Goal: Task Accomplishment & Management: Use online tool/utility

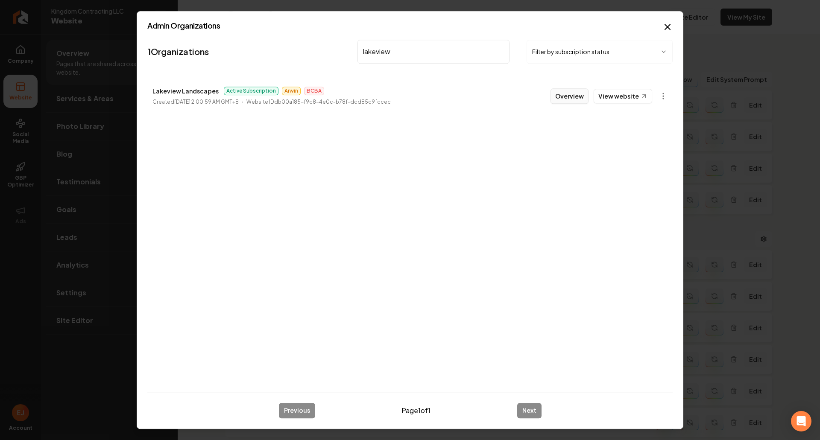
scroll to position [171, 0]
click at [573, 97] on button "Overview" at bounding box center [569, 95] width 38 height 15
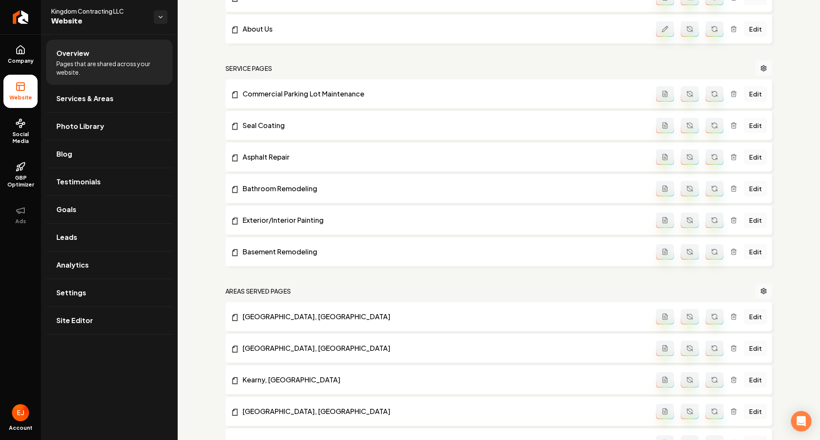
scroll to position [0, 0]
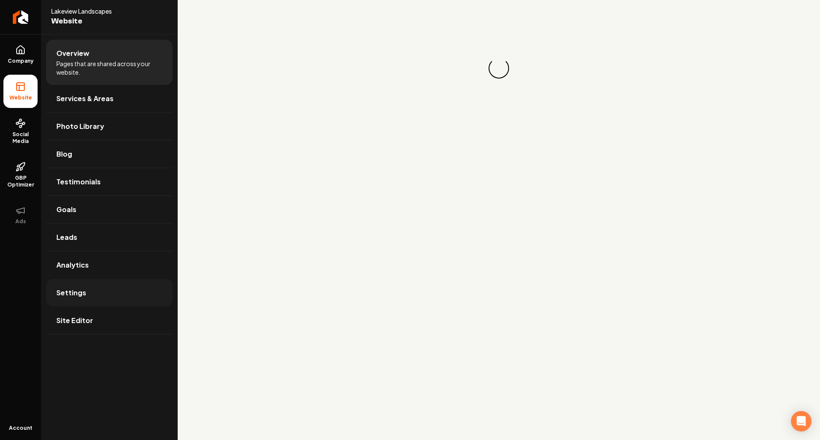
click at [109, 297] on link "Settings" at bounding box center [109, 292] width 126 height 27
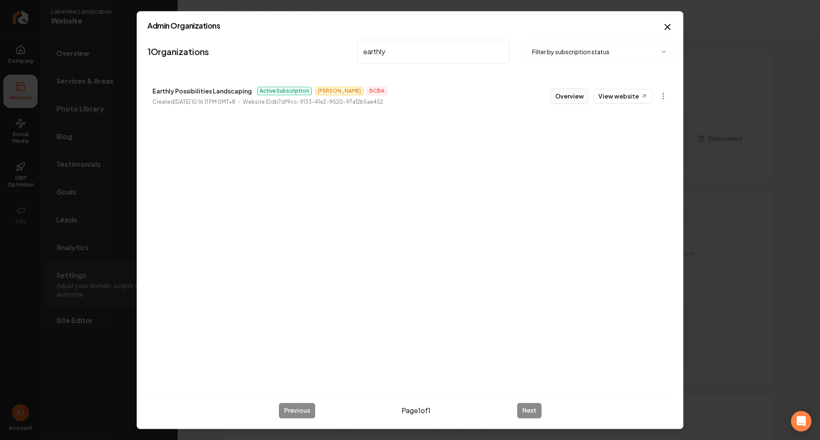
type input "earthly"
click at [574, 89] on button "Overview" at bounding box center [569, 95] width 38 height 15
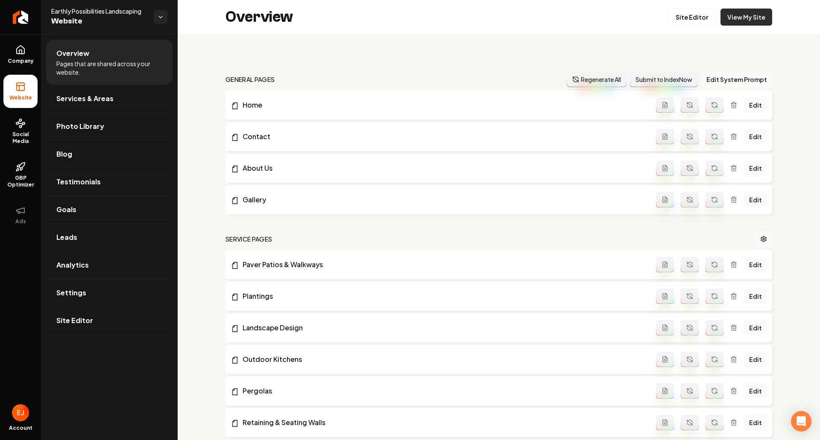
click at [747, 17] on link "View My Site" at bounding box center [746, 17] width 52 height 17
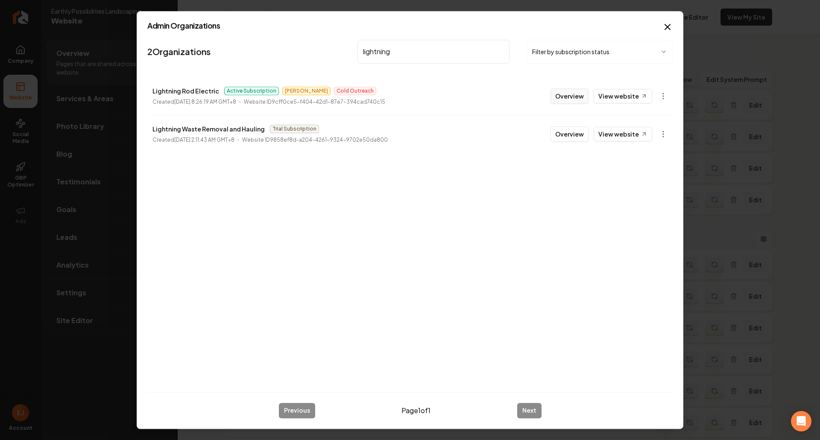
type input "lightning"
click at [572, 97] on button "Overview" at bounding box center [569, 95] width 38 height 15
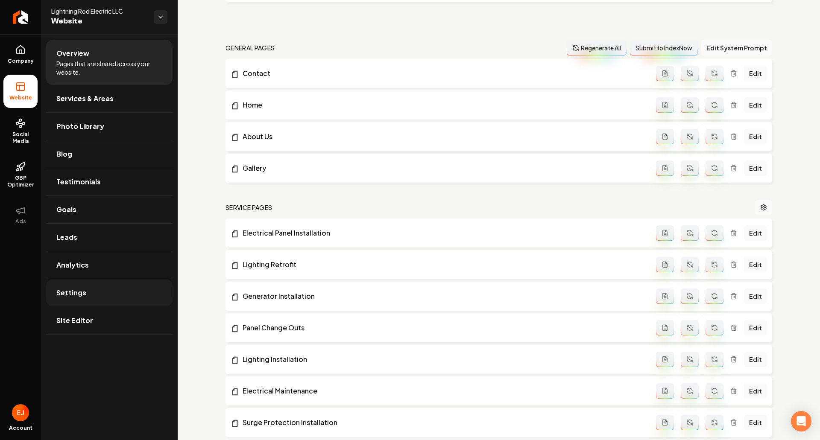
scroll to position [128, 0]
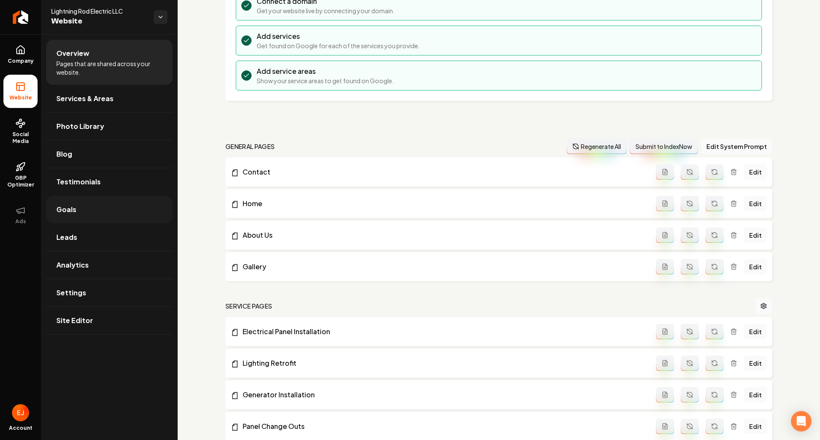
click at [89, 221] on link "Goals" at bounding box center [109, 209] width 126 height 27
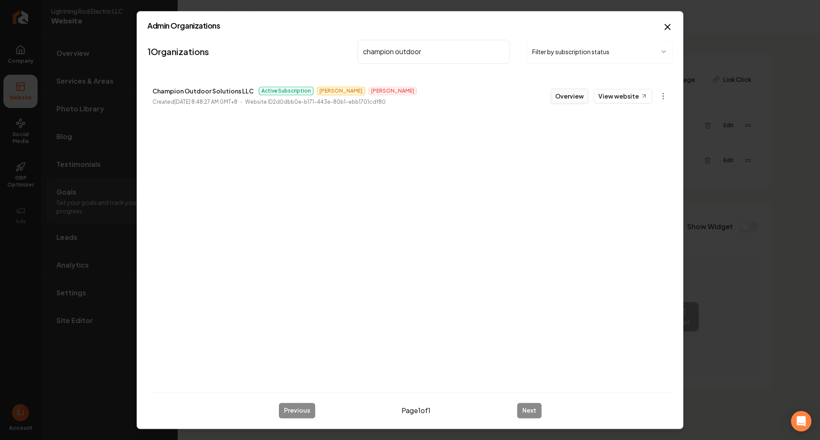
type input "champion outdoor"
click at [573, 94] on button "Overview" at bounding box center [569, 95] width 38 height 15
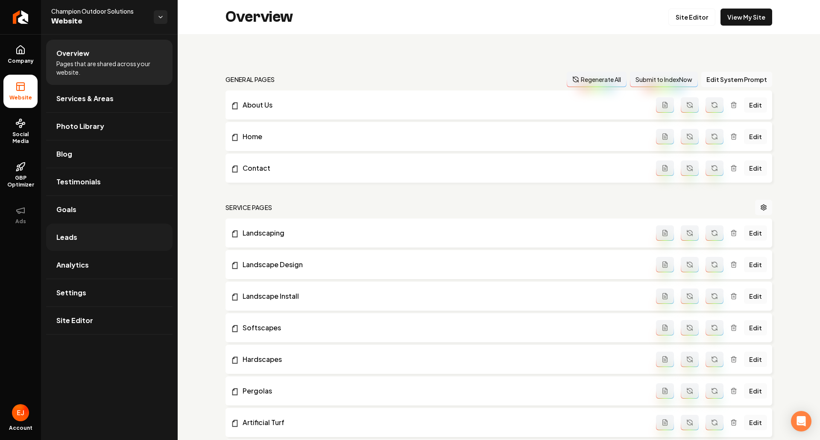
click at [72, 234] on span "Leads" at bounding box center [66, 237] width 21 height 10
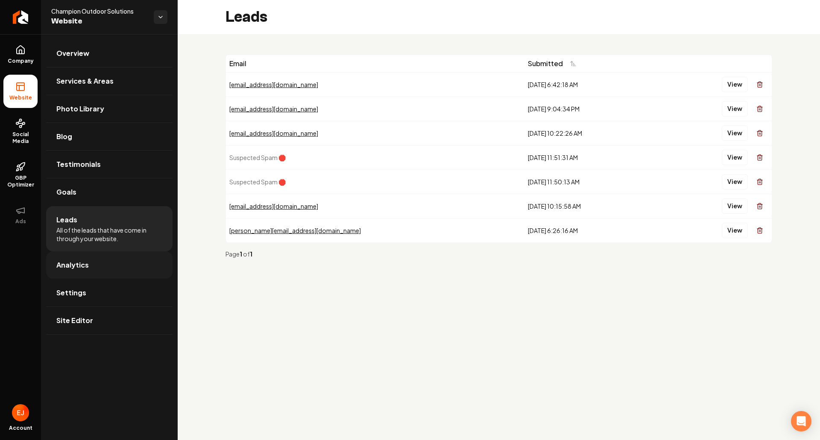
click at [97, 264] on link "Analytics" at bounding box center [109, 265] width 126 height 27
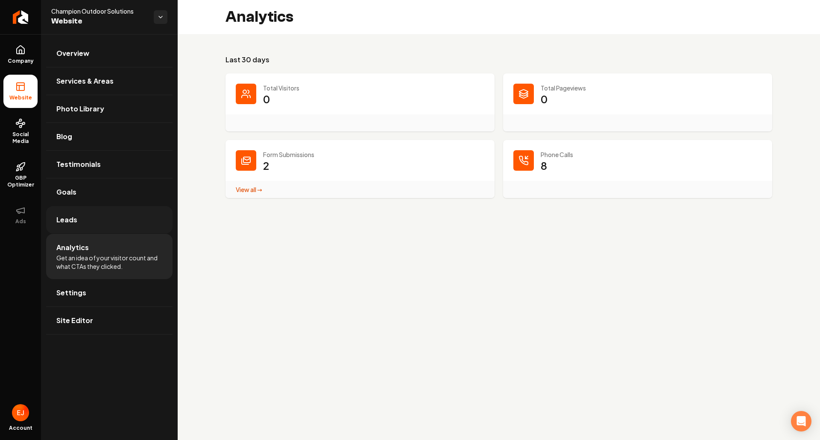
click at [96, 222] on link "Leads" at bounding box center [109, 219] width 126 height 27
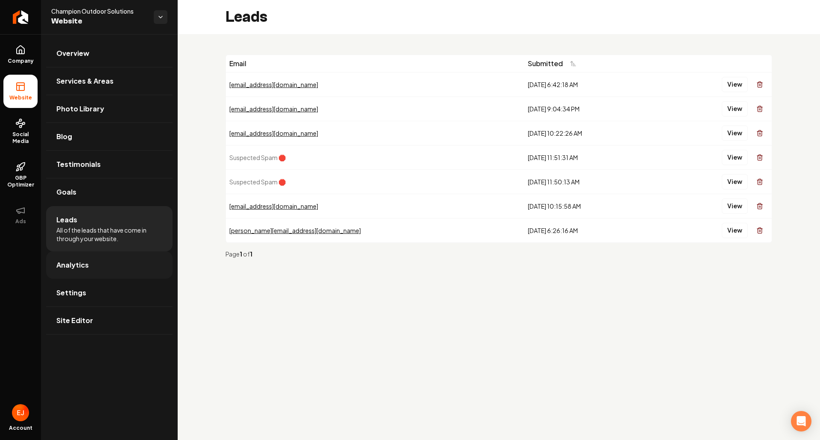
click at [107, 272] on link "Analytics" at bounding box center [109, 265] width 126 height 27
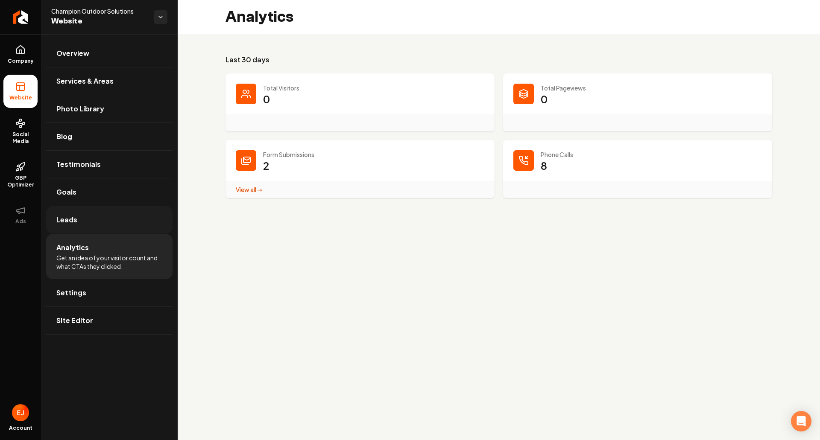
click at [88, 225] on link "Leads" at bounding box center [109, 219] width 126 height 27
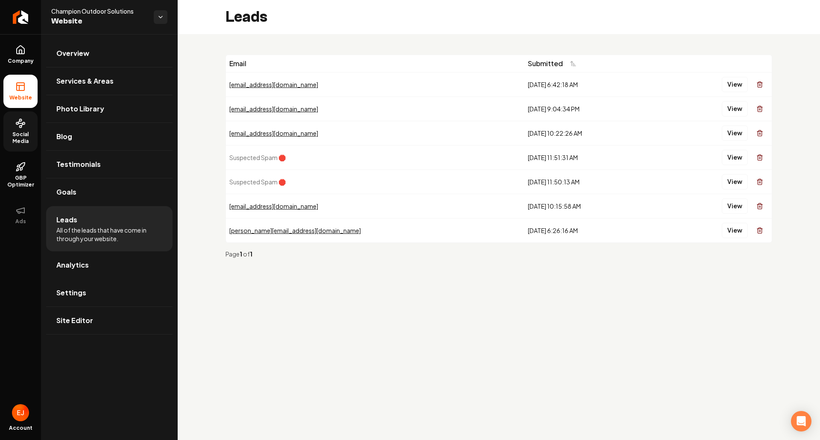
click at [37, 132] on span "Social Media" at bounding box center [20, 138] width 34 height 14
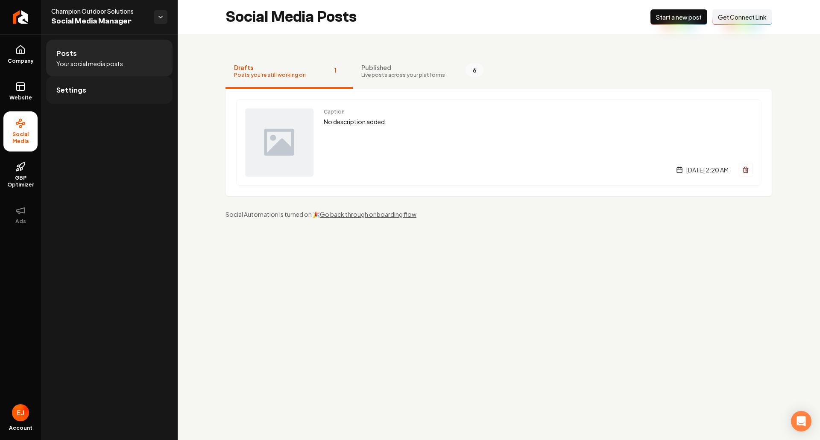
click at [107, 91] on link "Settings" at bounding box center [109, 89] width 126 height 27
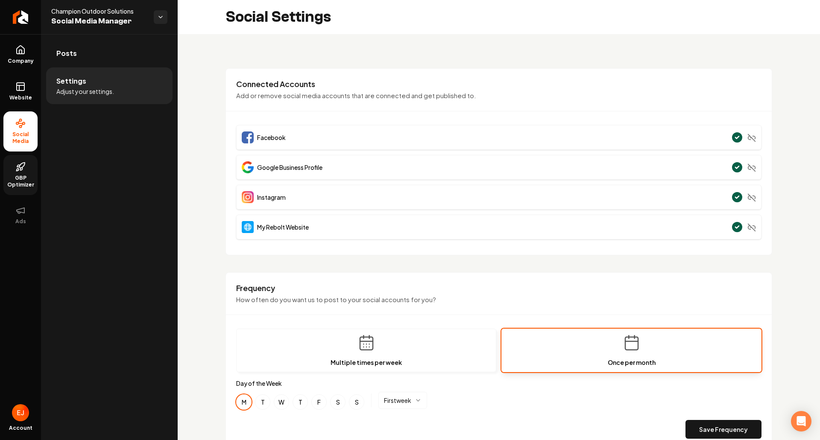
click at [29, 168] on link "GBP Optimizer" at bounding box center [20, 175] width 34 height 40
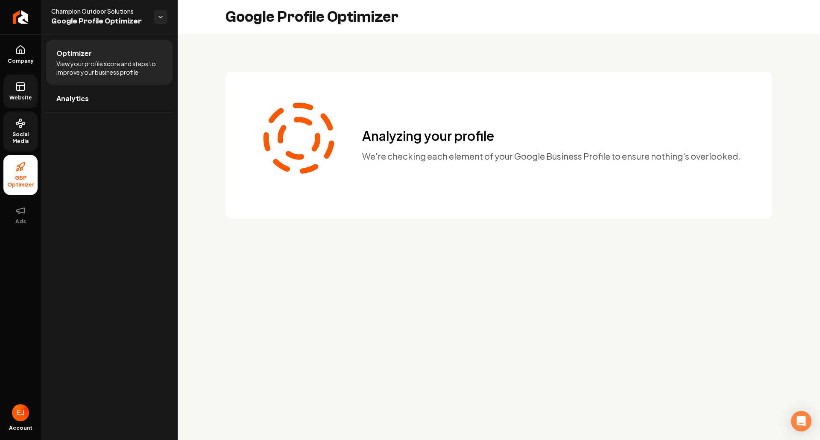
click at [18, 91] on rect at bounding box center [21, 87] width 8 height 8
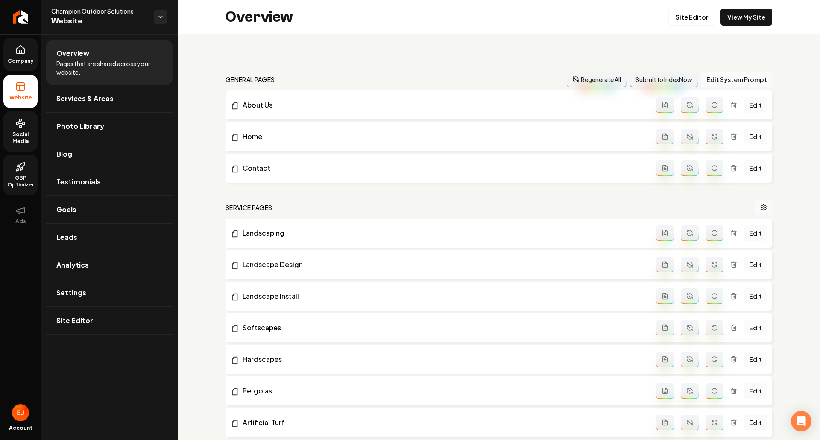
click at [26, 58] on span "Company" at bounding box center [20, 61] width 33 height 7
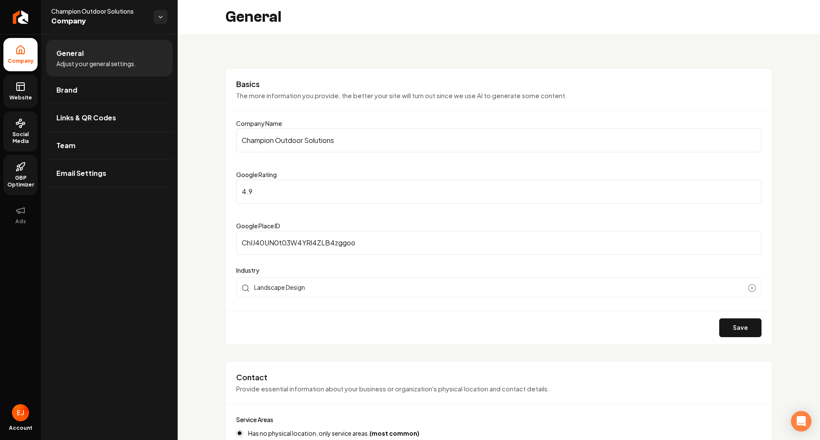
click at [25, 135] on span "Social Media" at bounding box center [20, 138] width 34 height 14
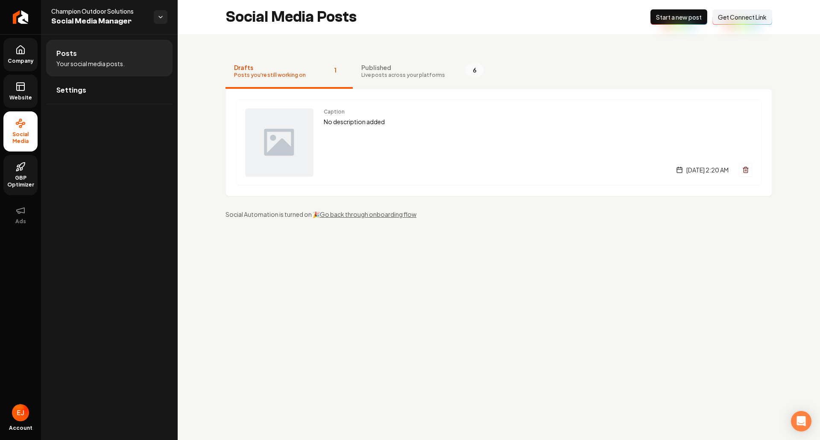
click at [27, 93] on link "Website" at bounding box center [20, 91] width 34 height 33
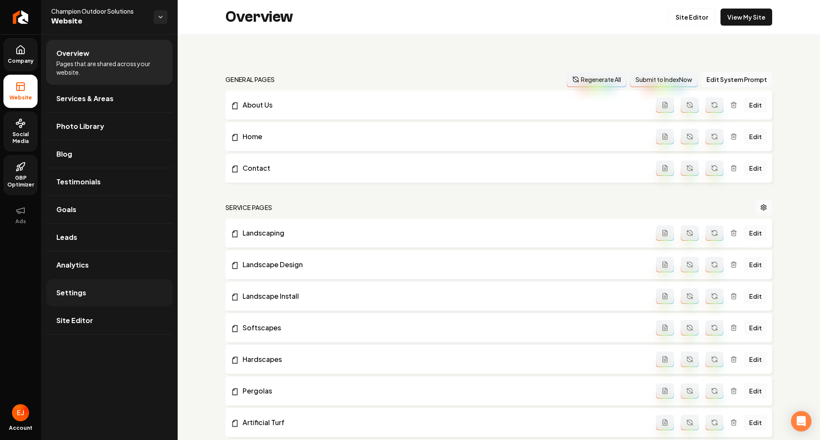
click at [105, 294] on link "Settings" at bounding box center [109, 292] width 126 height 27
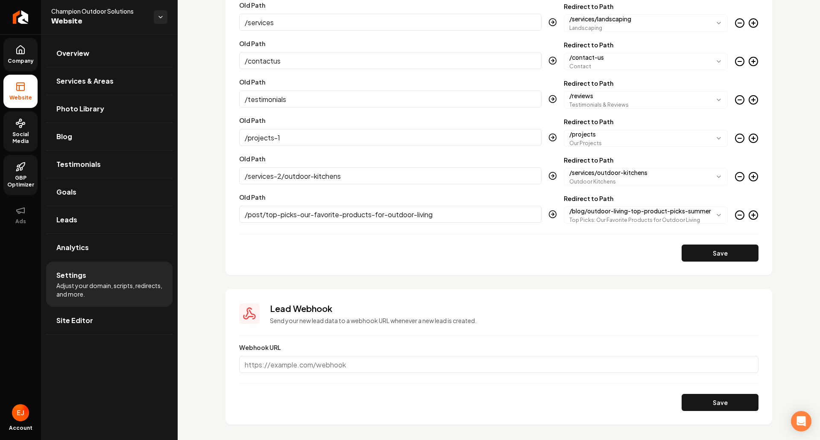
scroll to position [1057, 0]
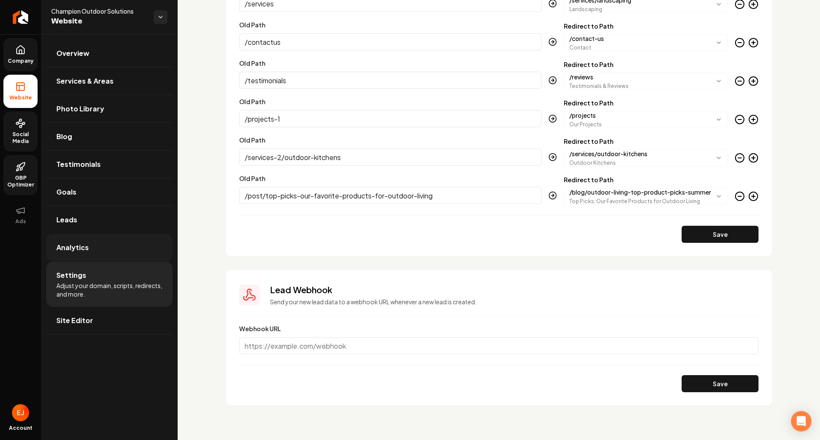
click at [98, 249] on link "Analytics" at bounding box center [109, 247] width 126 height 27
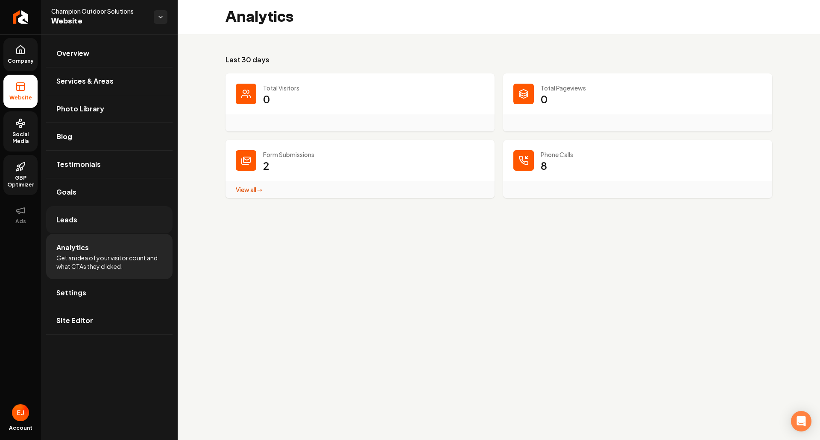
click at [105, 223] on link "Leads" at bounding box center [109, 219] width 126 height 27
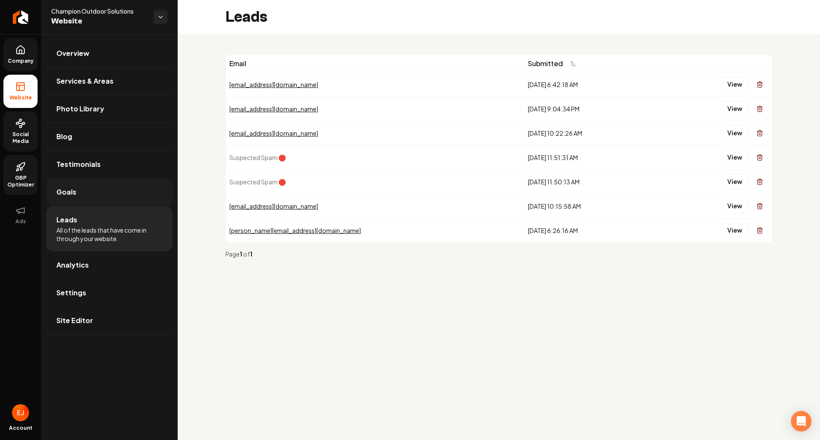
click at [90, 195] on link "Goals" at bounding box center [109, 192] width 126 height 27
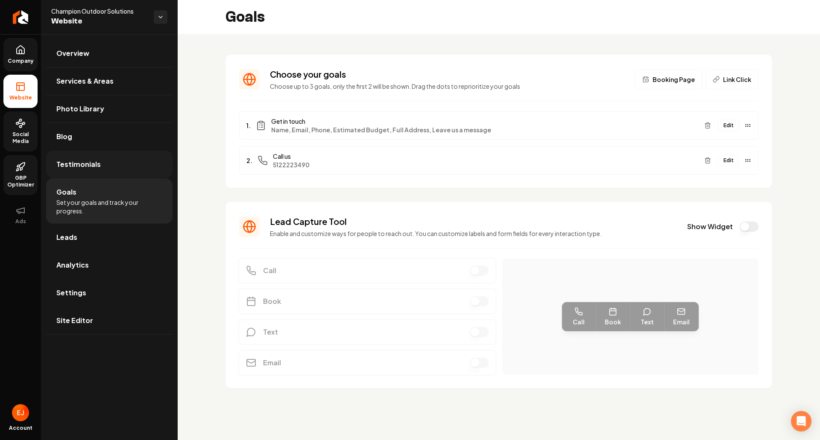
click at [99, 165] on link "Testimonials" at bounding box center [109, 164] width 126 height 27
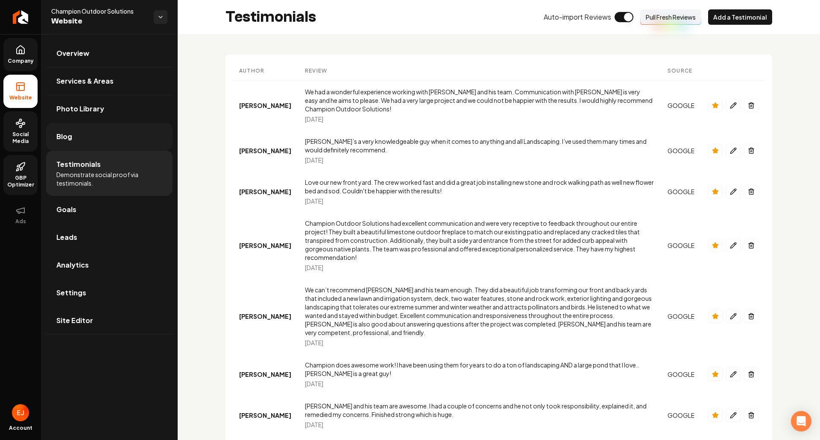
click at [105, 143] on link "Blog" at bounding box center [109, 136] width 126 height 27
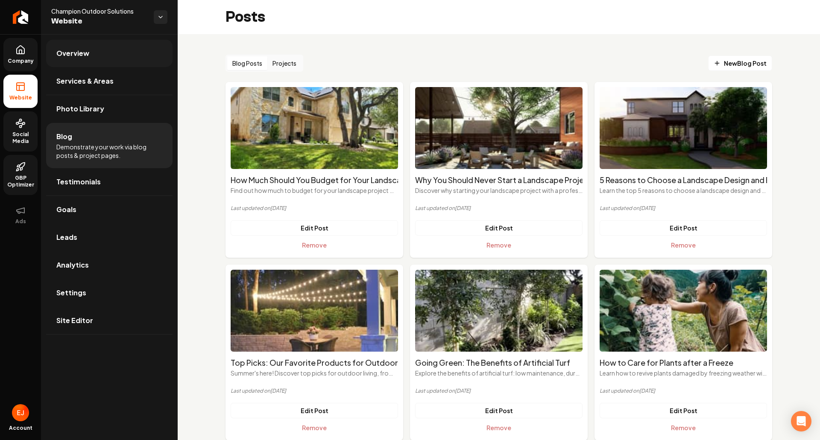
click at [103, 57] on link "Overview" at bounding box center [109, 53] width 126 height 27
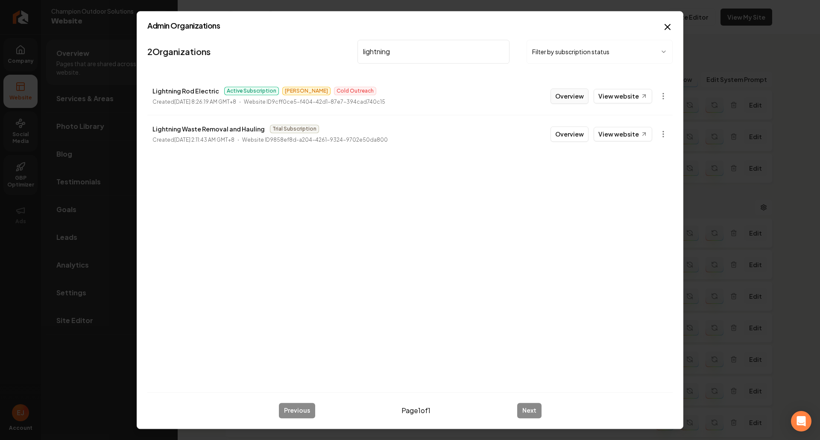
type input "lightning"
click at [580, 98] on button "Overview" at bounding box center [569, 95] width 38 height 15
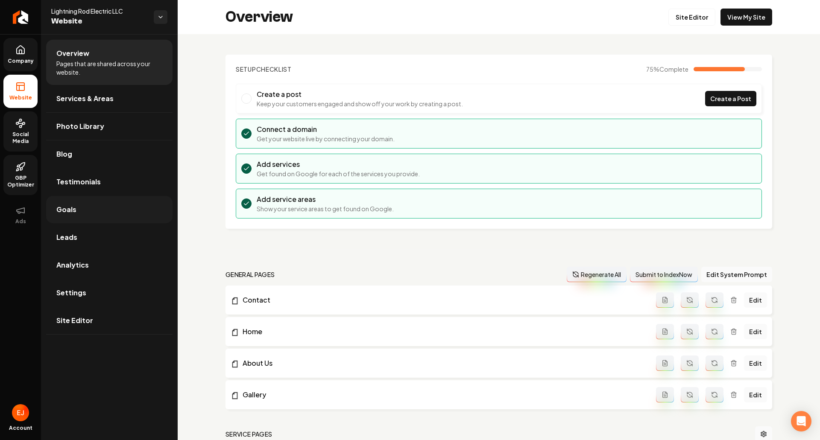
click at [92, 216] on link "Goals" at bounding box center [109, 209] width 126 height 27
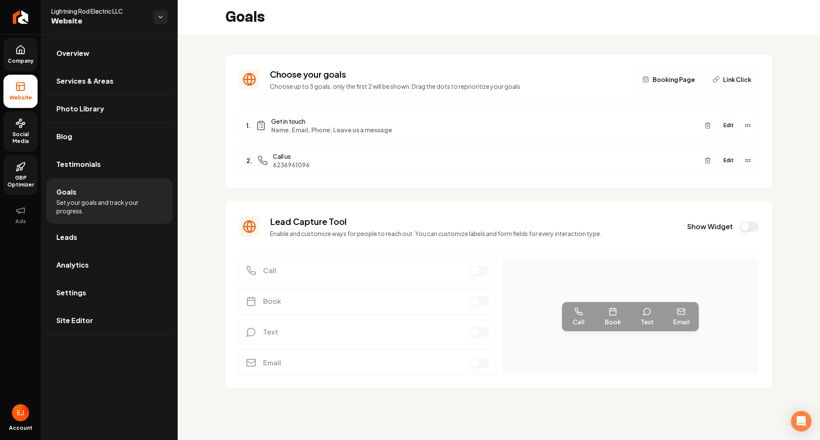
click at [740, 224] on button "Show Widget" at bounding box center [749, 227] width 19 height 10
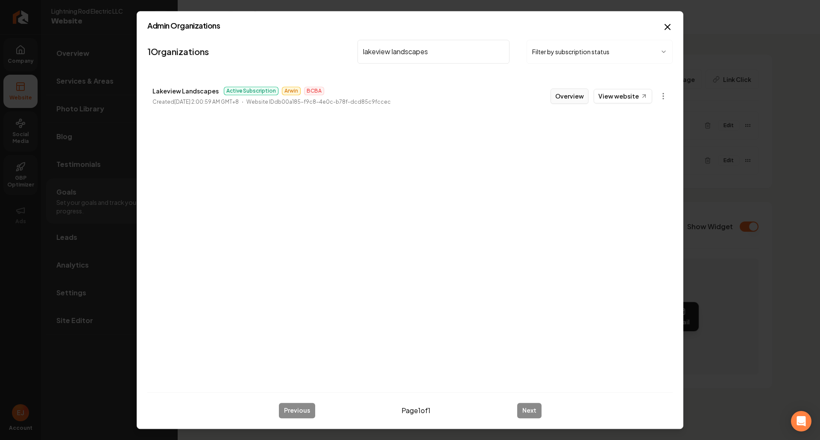
type input "lakeview landscapes"
click at [567, 97] on button "Overview" at bounding box center [569, 95] width 38 height 15
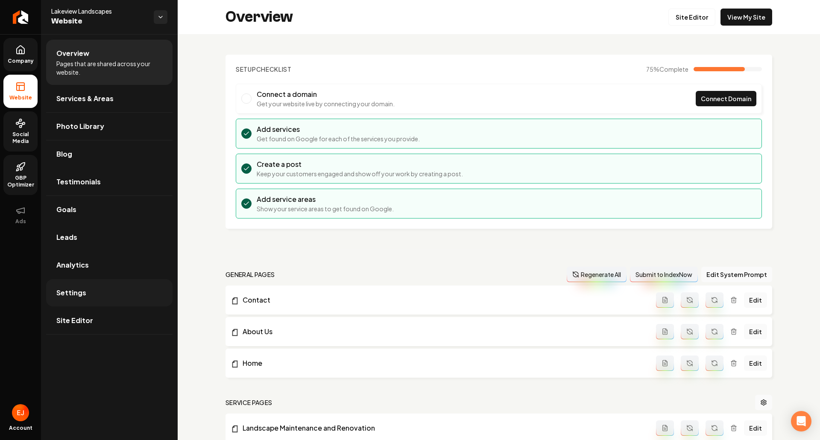
click at [86, 301] on link "Settings" at bounding box center [109, 292] width 126 height 27
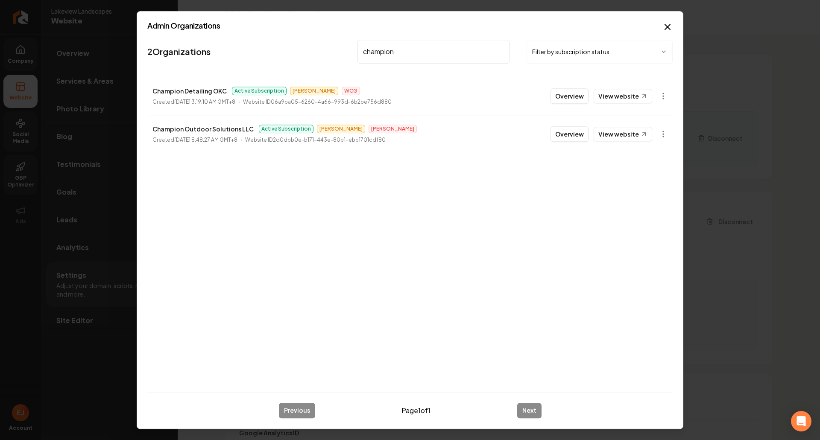
type input "champion"
click at [574, 139] on button "Overview" at bounding box center [569, 133] width 38 height 15
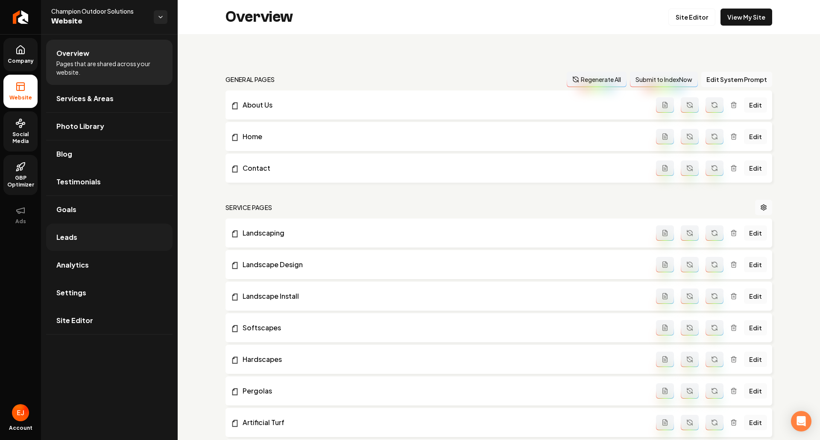
click at [74, 231] on link "Leads" at bounding box center [109, 237] width 126 height 27
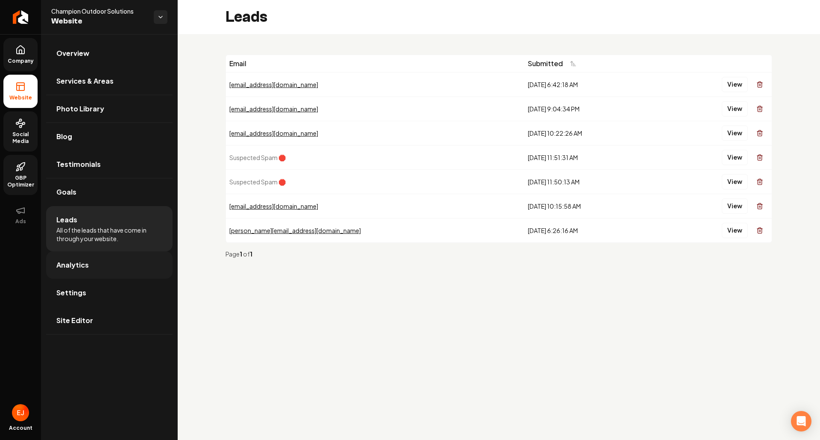
click at [112, 266] on link "Analytics" at bounding box center [109, 265] width 126 height 27
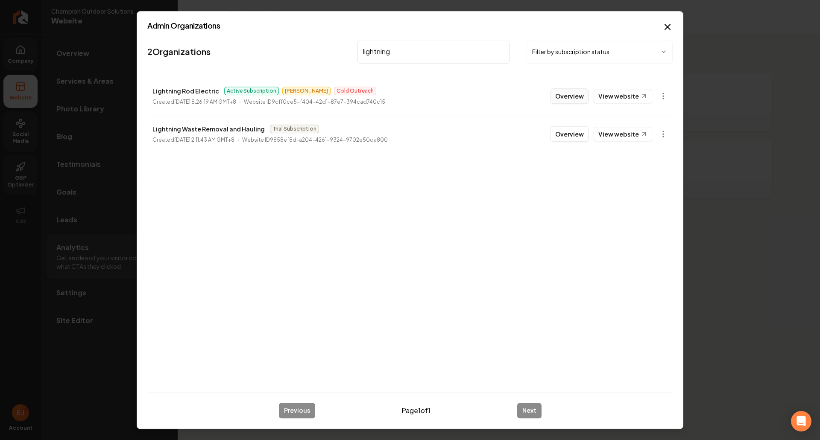
type input "lightning"
click at [569, 100] on button "Overview" at bounding box center [569, 95] width 38 height 15
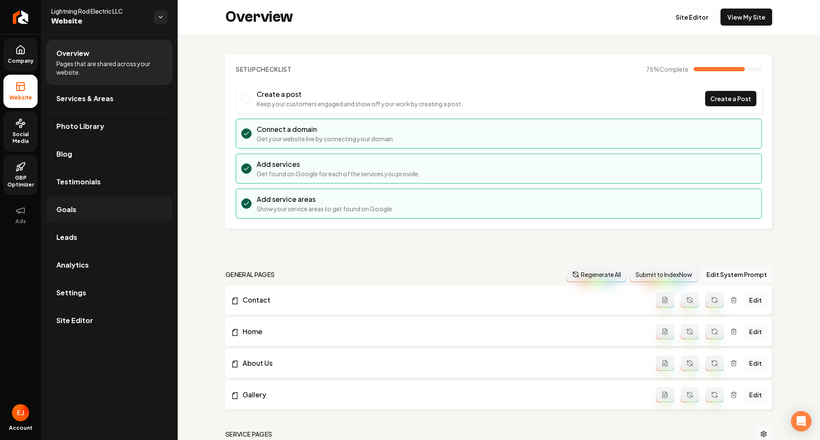
click at [88, 218] on link "Goals" at bounding box center [109, 209] width 126 height 27
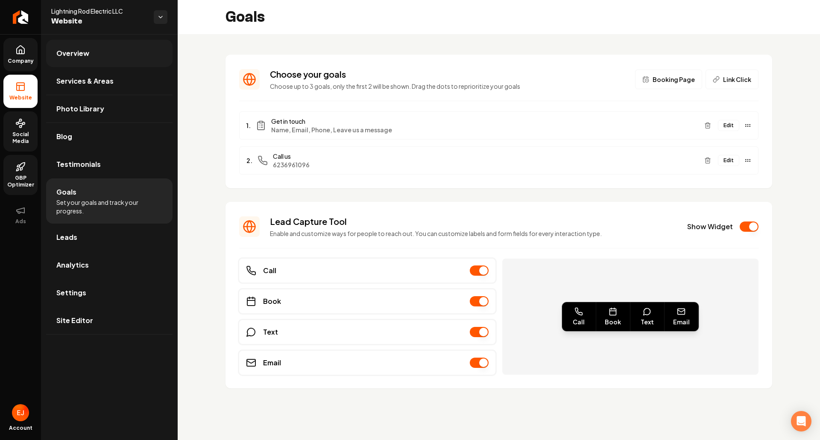
click at [119, 45] on link "Overview" at bounding box center [109, 53] width 126 height 27
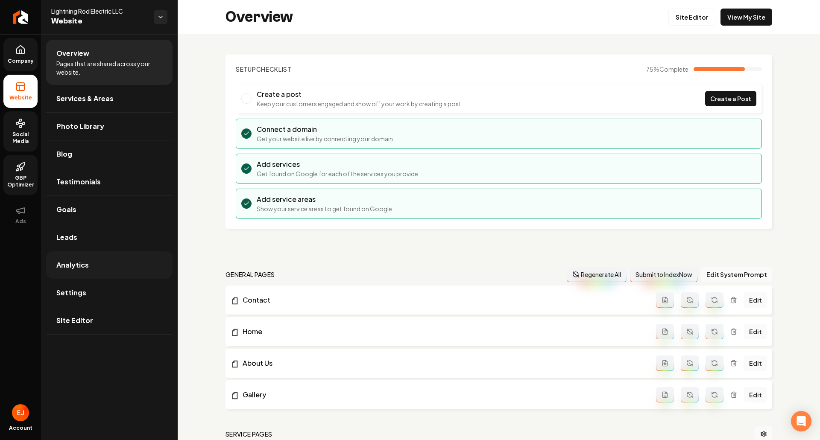
scroll to position [43, 0]
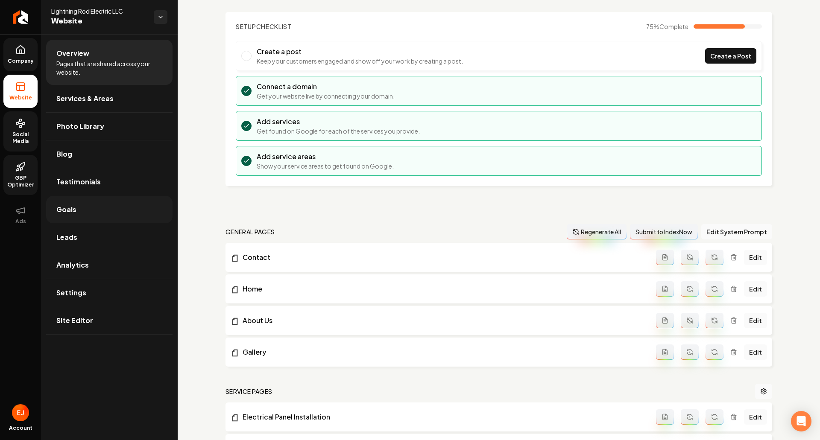
click at [86, 215] on link "Goals" at bounding box center [109, 209] width 126 height 27
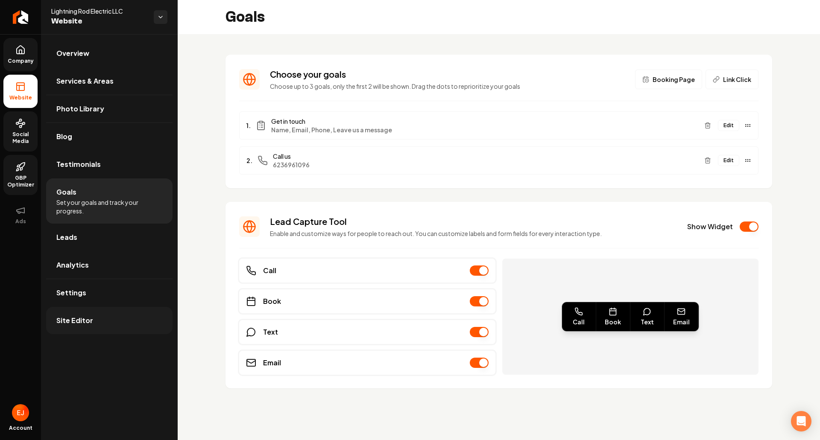
click at [100, 316] on link "Site Editor" at bounding box center [109, 320] width 126 height 27
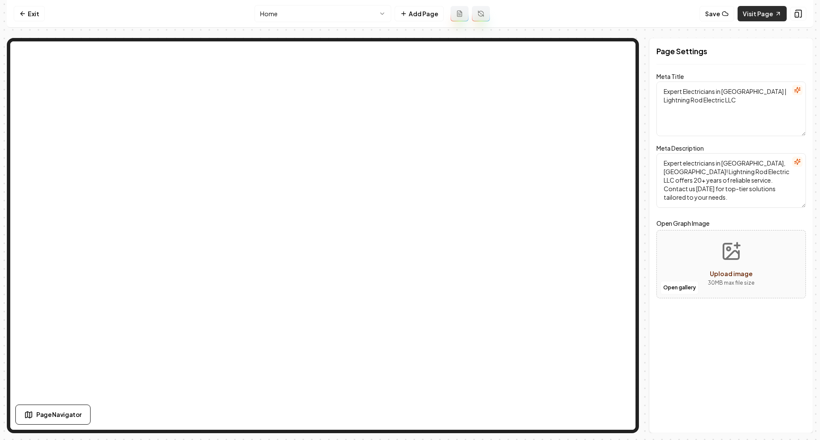
click at [751, 10] on link "Visit Page" at bounding box center [762, 13] width 49 height 15
click at [23, 20] on link "Exit" at bounding box center [29, 13] width 31 height 15
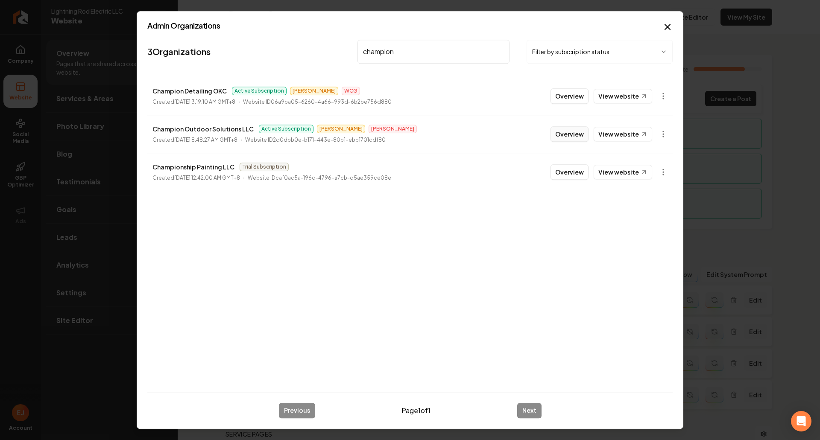
type input "champion"
click at [572, 137] on button "Overview" at bounding box center [569, 133] width 38 height 15
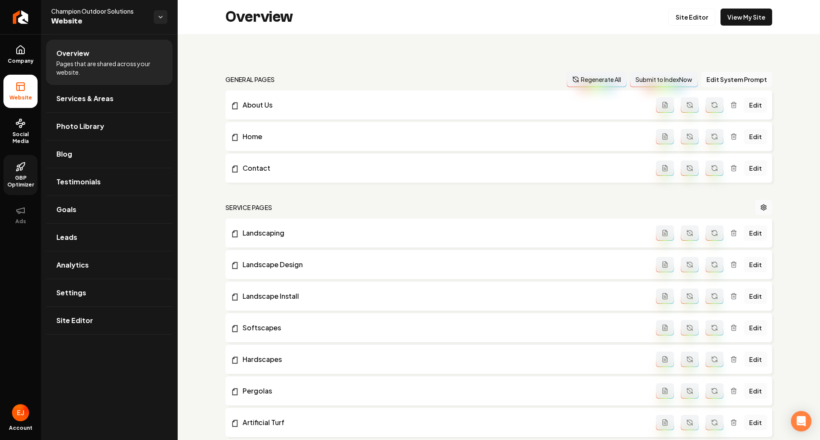
click at [31, 175] on span "GBP Optimizer" at bounding box center [20, 182] width 34 height 14
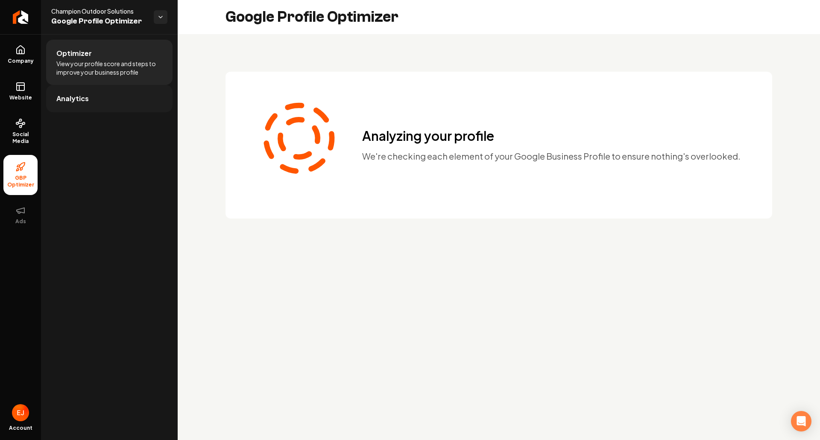
click at [91, 105] on link "Analytics" at bounding box center [109, 98] width 126 height 27
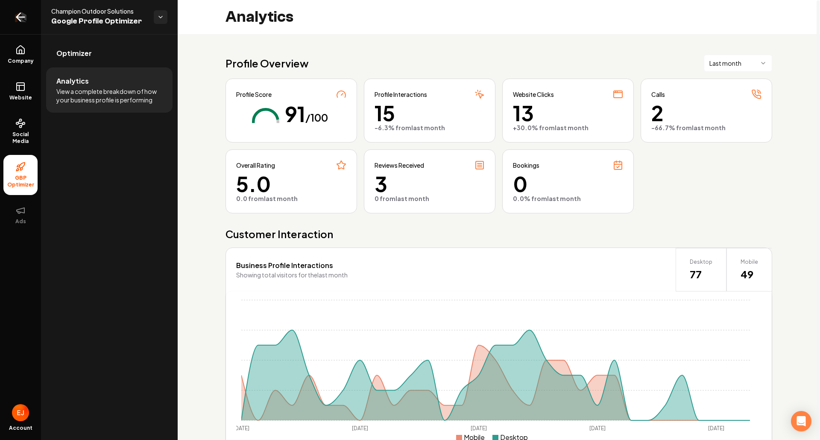
click at [25, 18] on icon "Return to dashboard" at bounding box center [21, 17] width 14 height 14
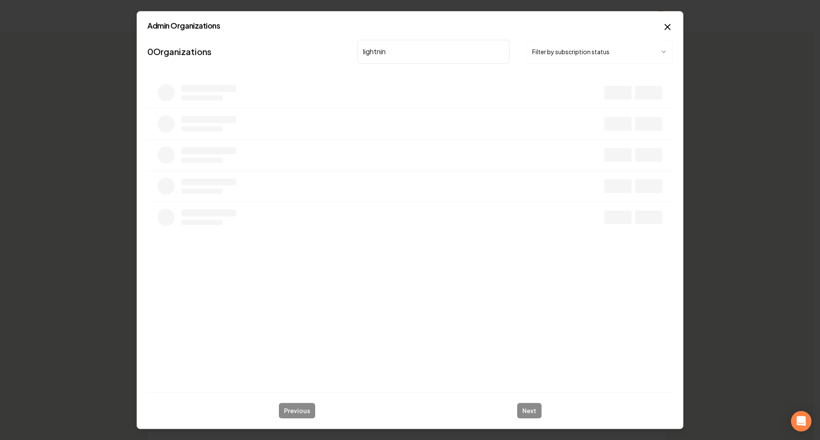
type input "lightning"
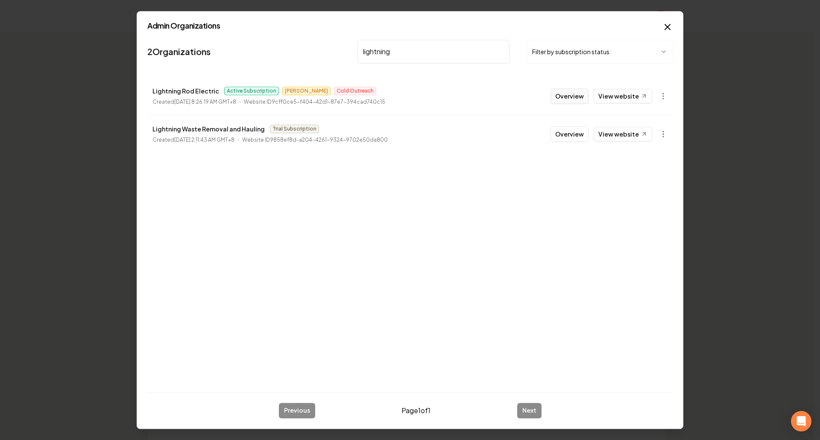
click at [577, 98] on button "Overview" at bounding box center [569, 95] width 38 height 15
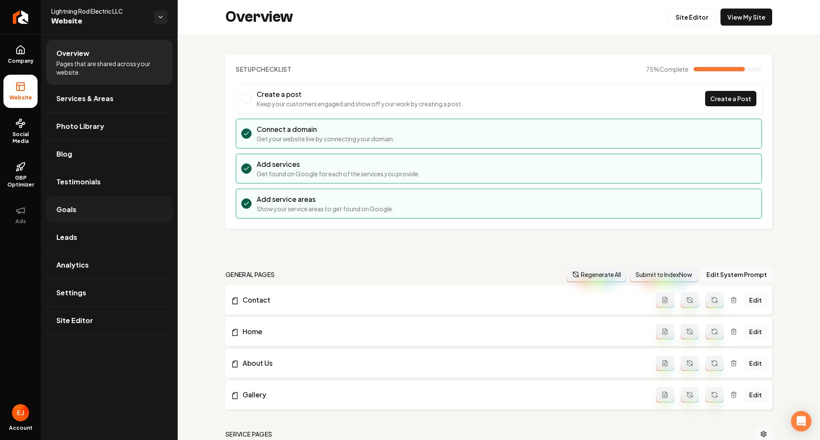
click at [91, 213] on link "Goals" at bounding box center [109, 209] width 126 height 27
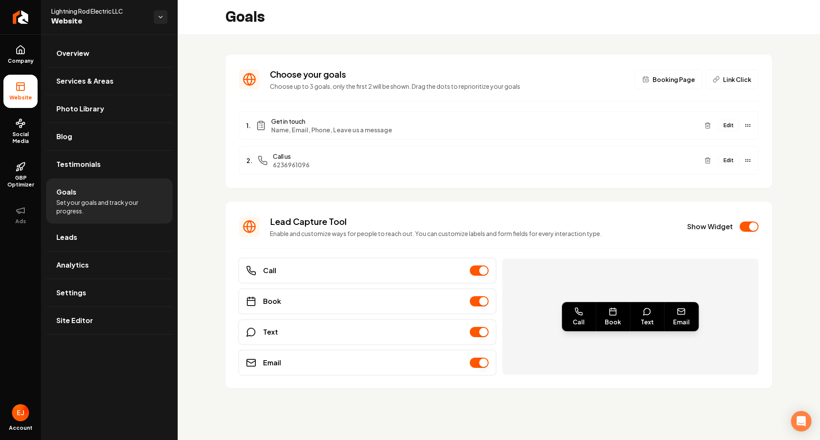
click at [751, 231] on button "Show Widget" at bounding box center [749, 227] width 19 height 10
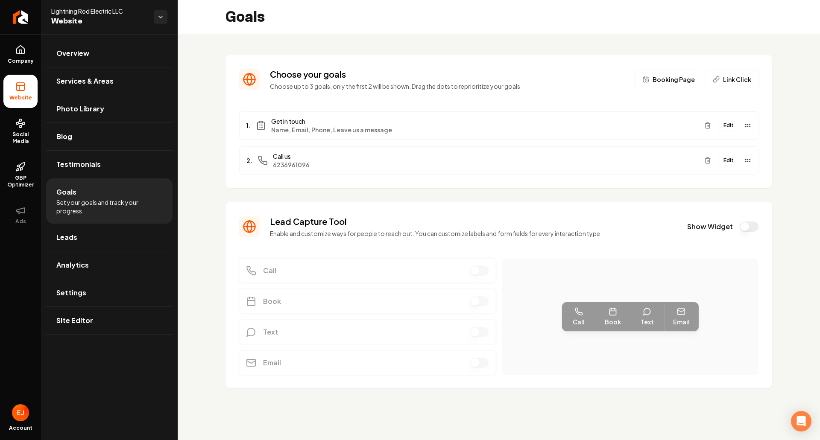
click at [746, 230] on button "Show Widget" at bounding box center [749, 227] width 19 height 10
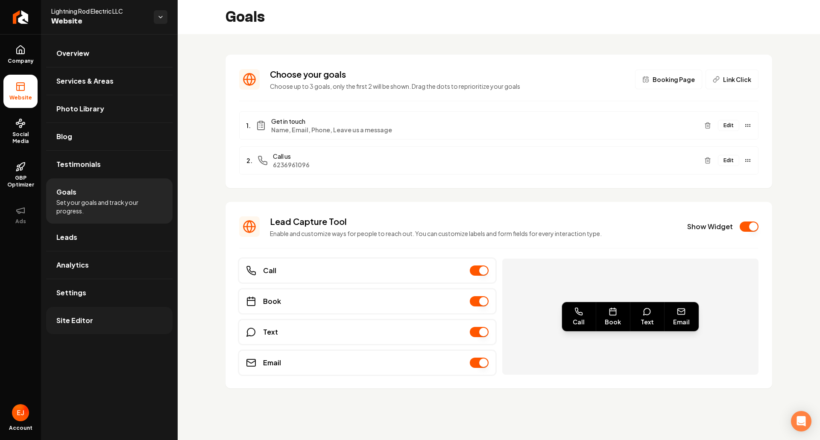
click at [116, 323] on link "Site Editor" at bounding box center [109, 320] width 126 height 27
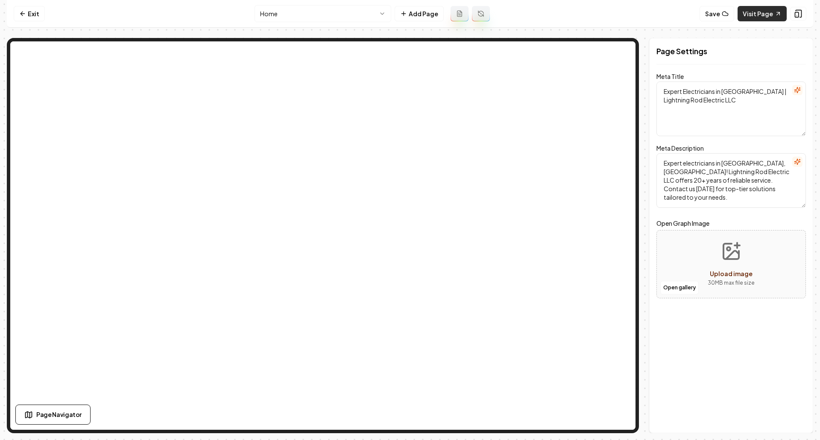
click at [755, 14] on link "Visit Page" at bounding box center [762, 13] width 49 height 15
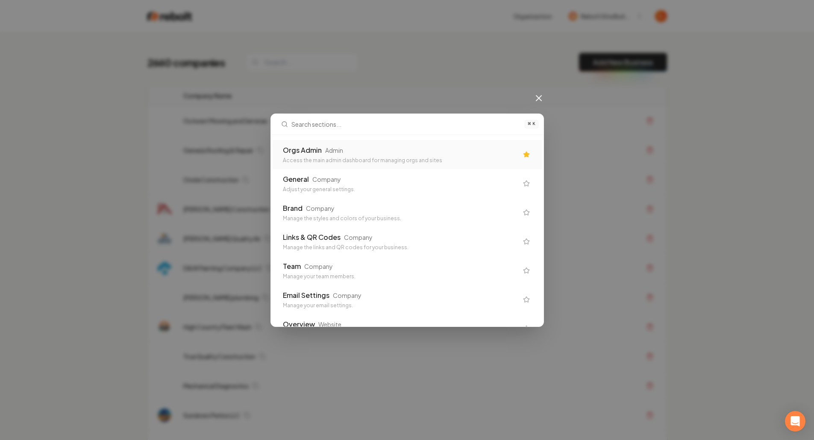
click at [353, 156] on div "Orgs Admin Admin Access the main admin dashboard for managing orgs and sites" at bounding box center [400, 154] width 235 height 19
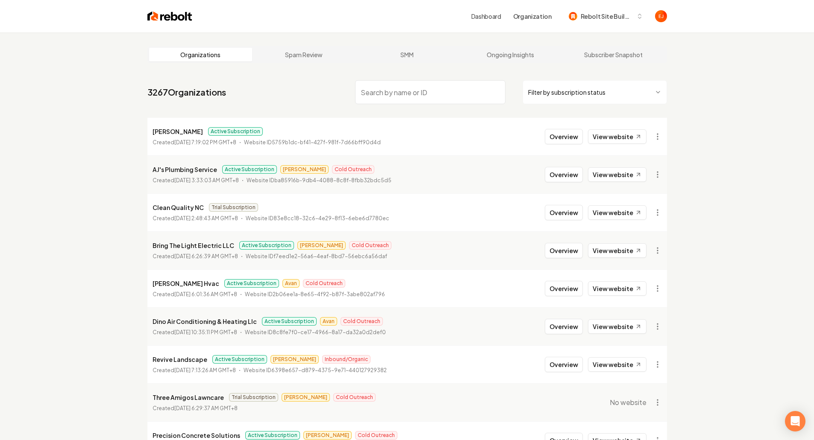
click at [519, 56] on link "Ongoing Insights" at bounding box center [509, 55] width 103 height 14
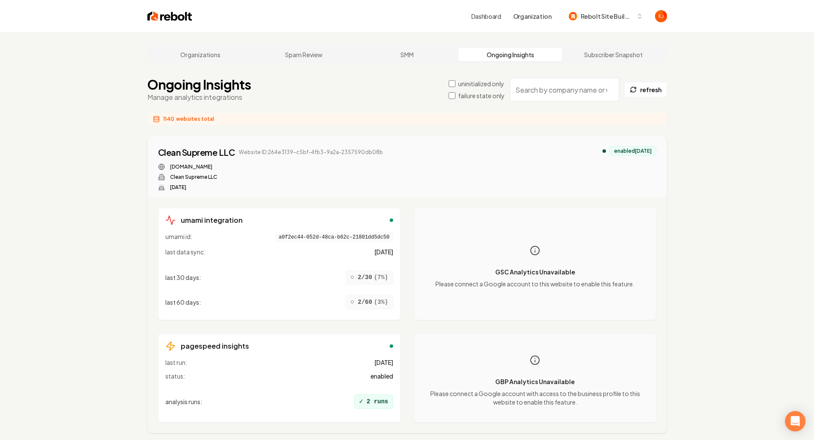
click at [572, 94] on input "search" at bounding box center [563, 90] width 109 height 24
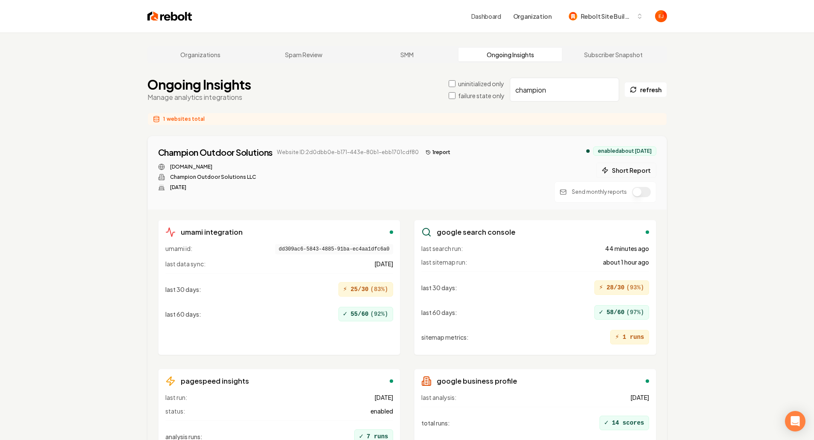
type input "champion"
click at [629, 174] on button "Short Report" at bounding box center [626, 170] width 60 height 15
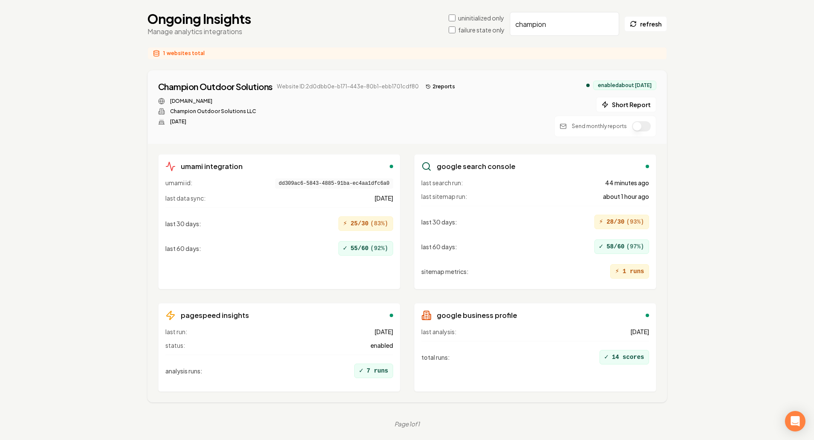
scroll to position [67, 0]
